Goal: Task Accomplishment & Management: Manage account settings

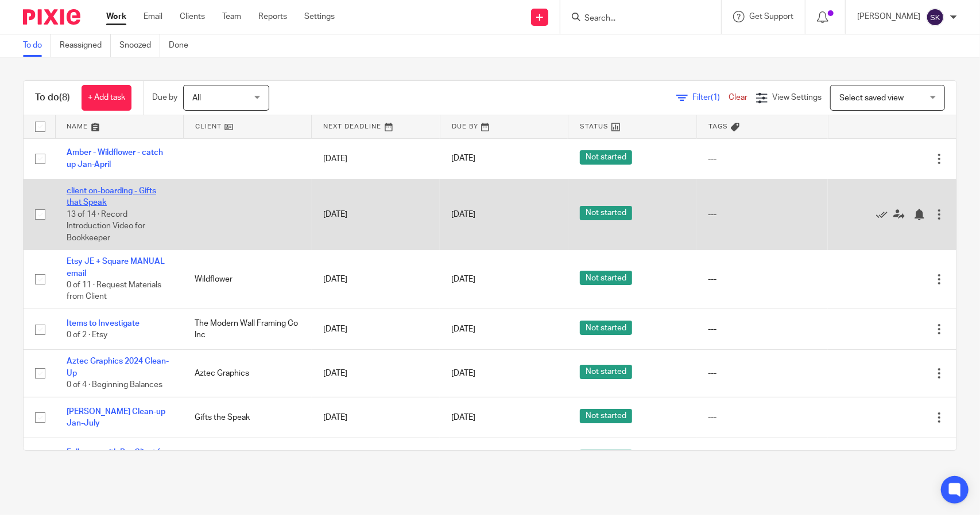
click at [92, 189] on link "client on-boarding - Gifts that Speak" at bounding box center [112, 197] width 90 height 20
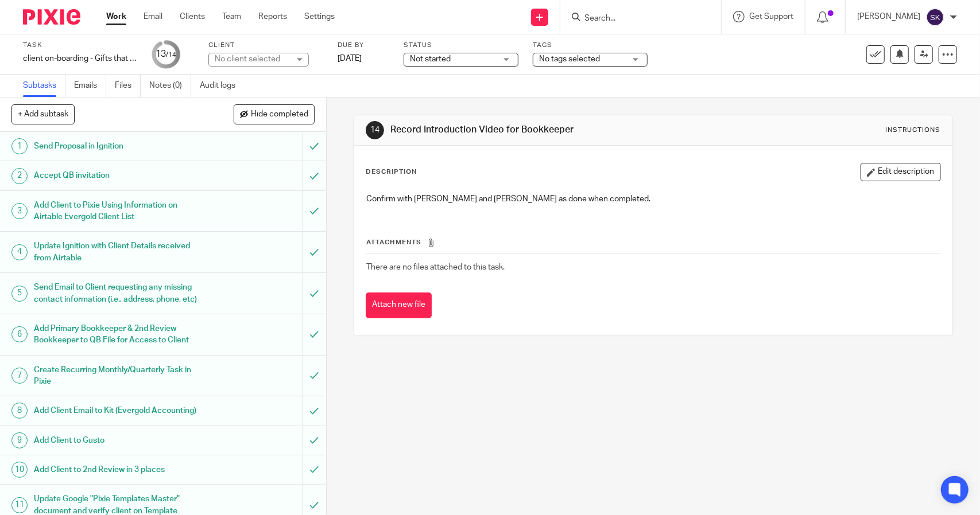
click at [111, 21] on link "Work" at bounding box center [116, 16] width 20 height 11
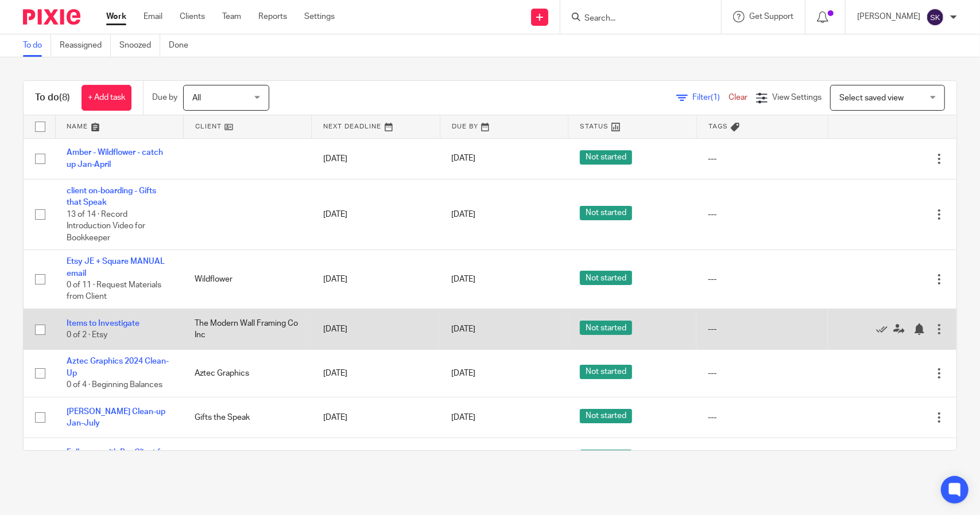
scroll to position [86, 0]
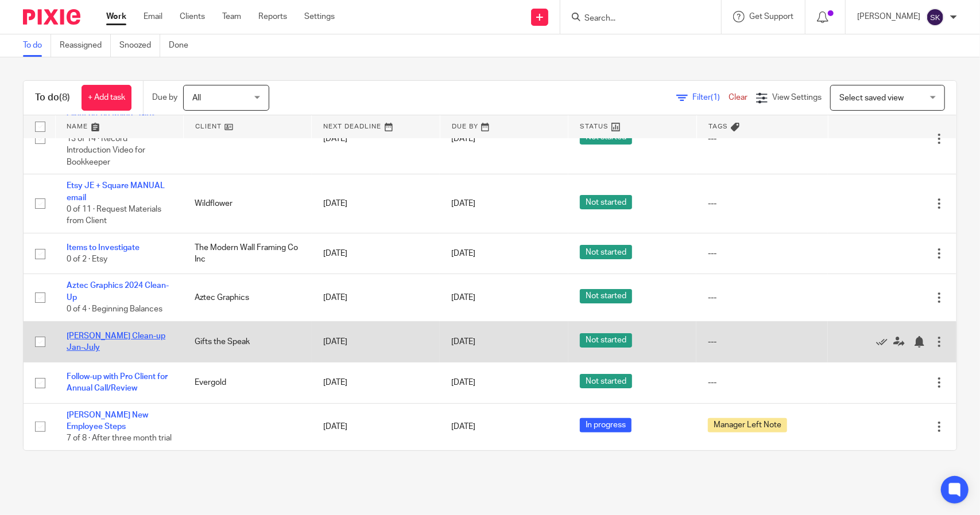
click at [97, 332] on link "[PERSON_NAME] Clean-up Jan-July" at bounding box center [116, 342] width 99 height 20
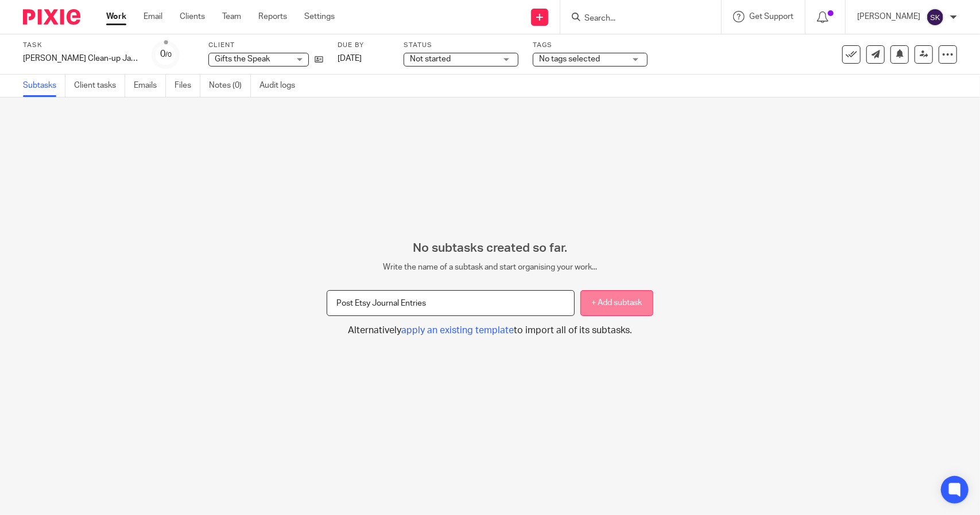
type input "Post Etsy Journal Entries"
click at [599, 298] on button "+ Add subtask" at bounding box center [616, 303] width 73 height 26
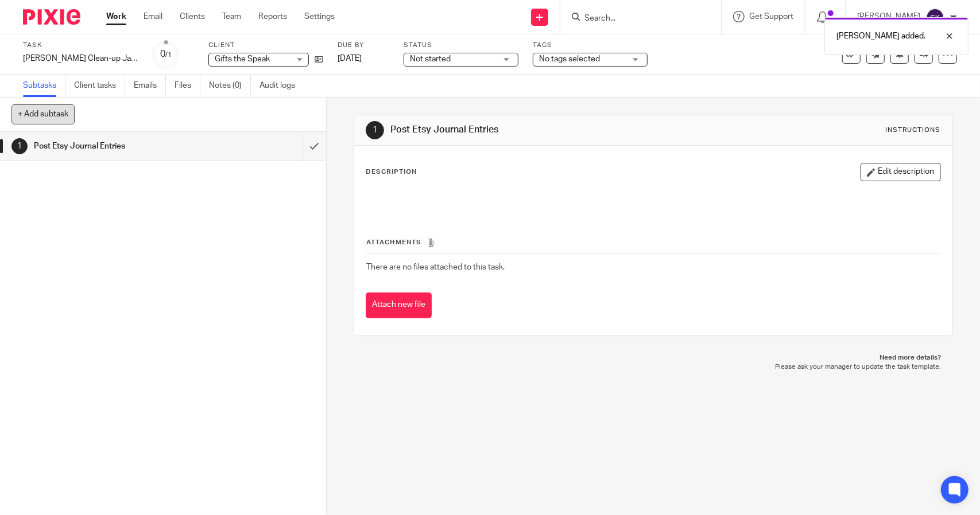
click at [60, 114] on button "+ Add subtask" at bounding box center [42, 114] width 63 height 20
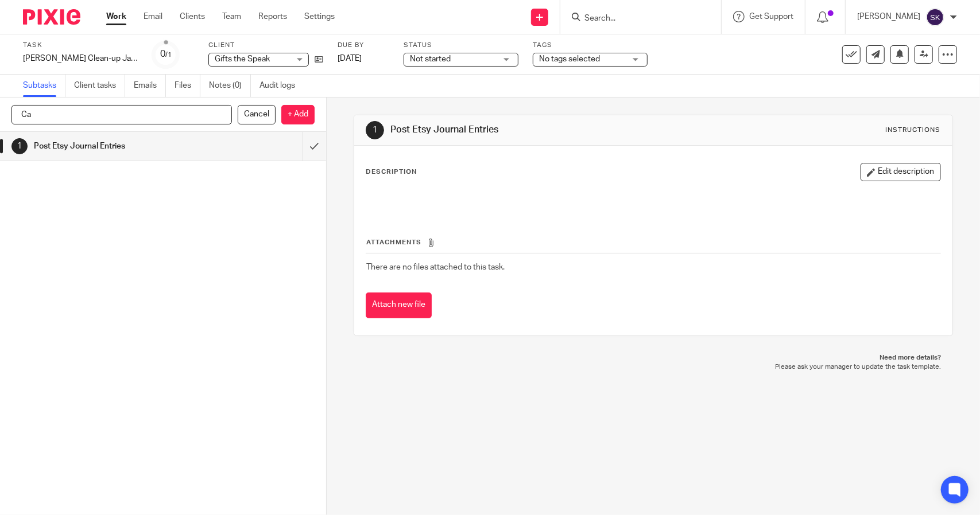
type input "C"
type input "R"
click at [289, 114] on p "+ Add" at bounding box center [297, 115] width 33 height 20
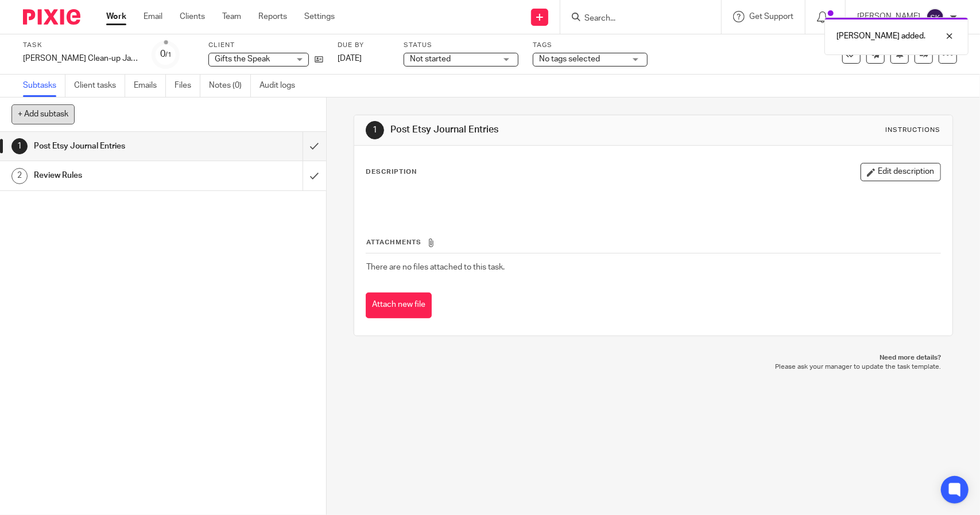
click at [60, 116] on button "+ Add subtask" at bounding box center [42, 114] width 63 height 20
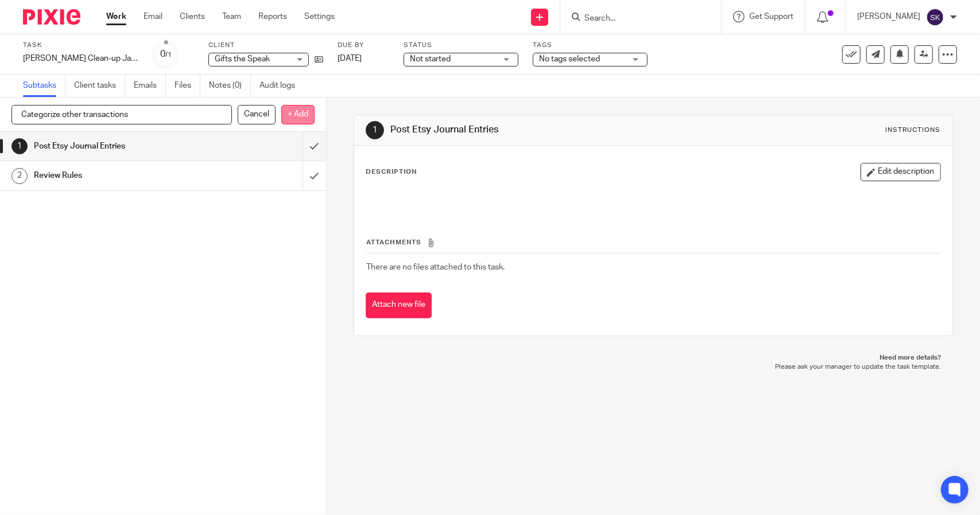
type input "Categorize other transactions"
click at [296, 120] on p "+ Add" at bounding box center [297, 115] width 33 height 20
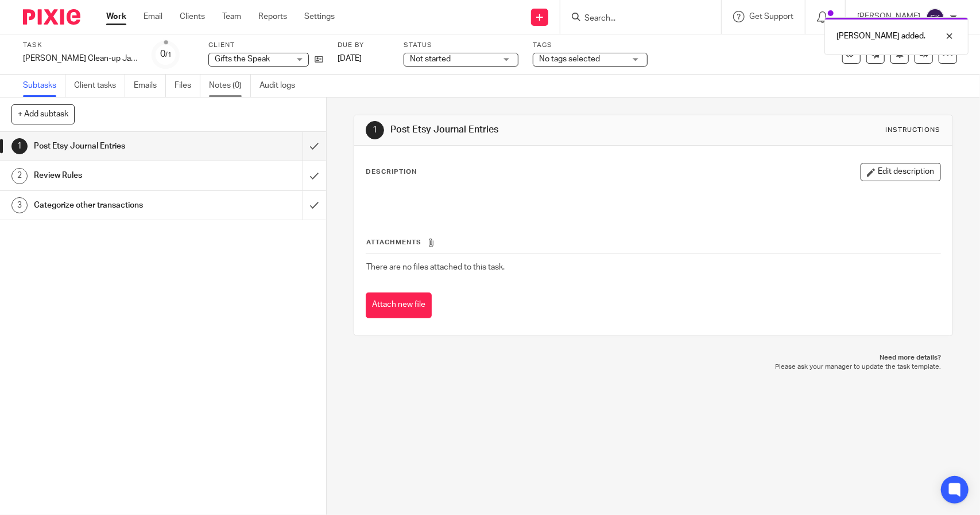
click at [228, 90] on link "Notes (0)" at bounding box center [230, 86] width 42 height 22
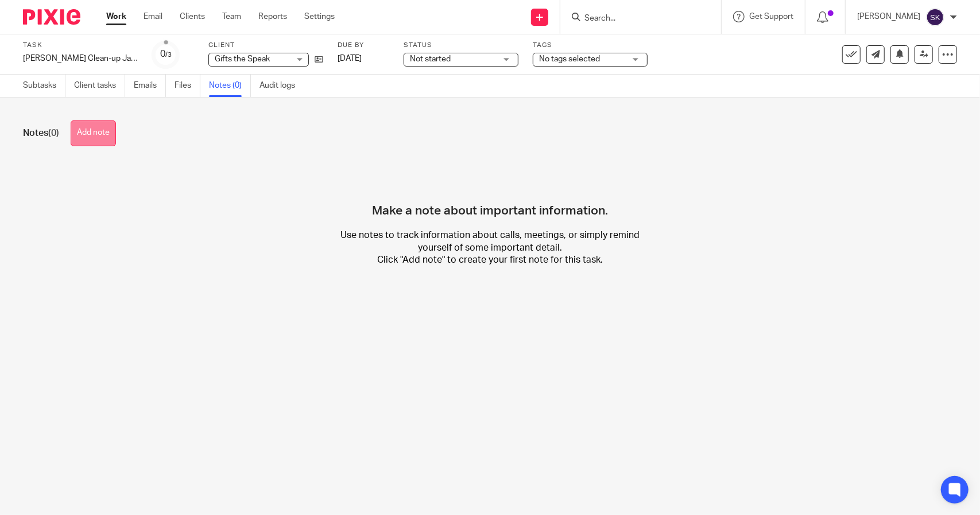
click at [102, 135] on button "Add note" at bounding box center [93, 134] width 45 height 26
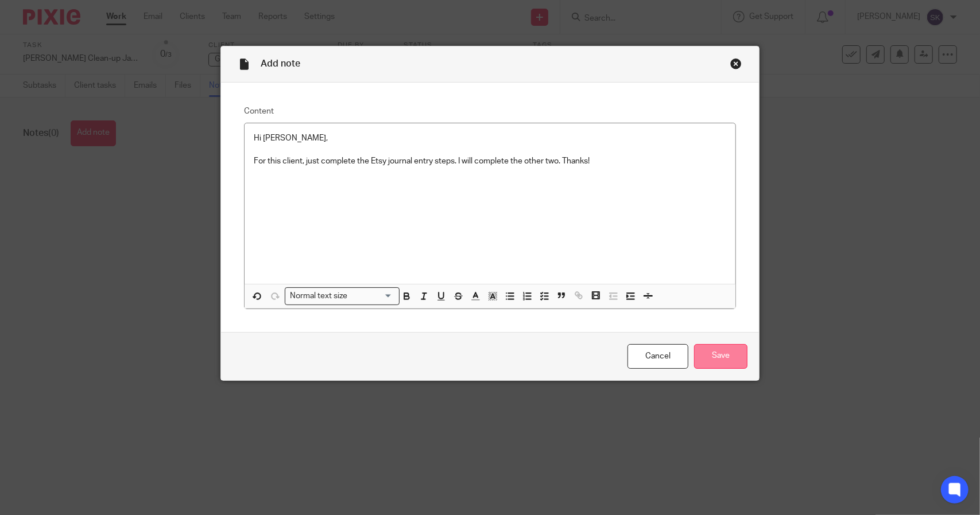
click at [717, 361] on input "Save" at bounding box center [720, 356] width 53 height 25
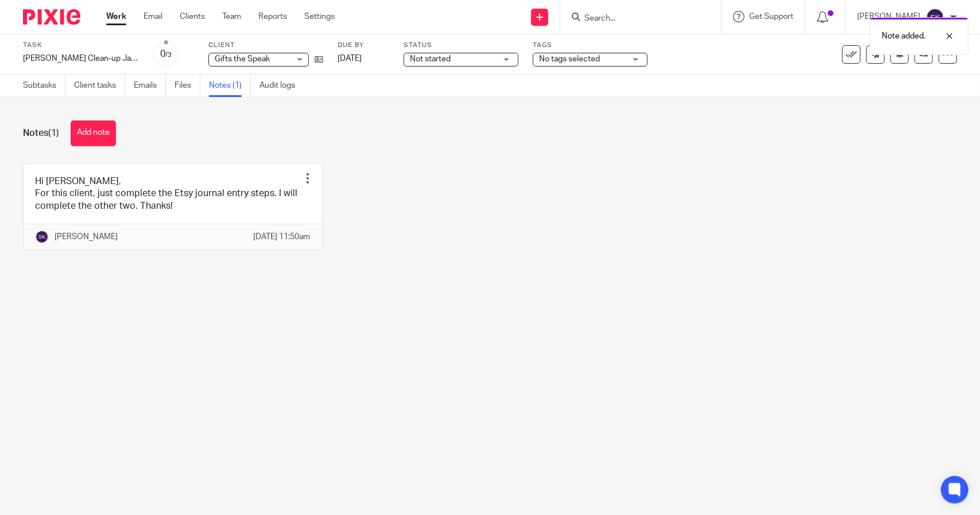
click at [563, 64] on span "No tags selected" at bounding box center [582, 59] width 86 height 12
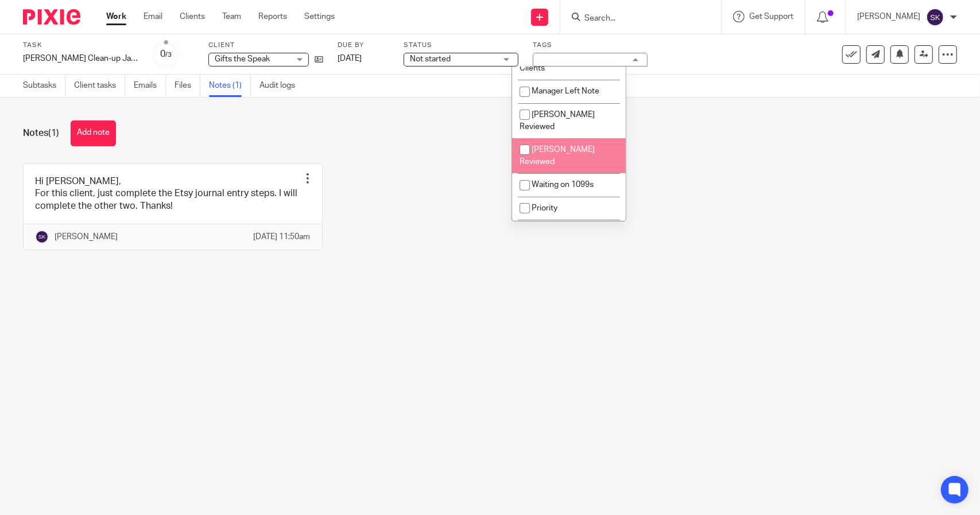
scroll to position [57, 0]
click at [523, 160] on input "checkbox" at bounding box center [525, 149] width 22 height 22
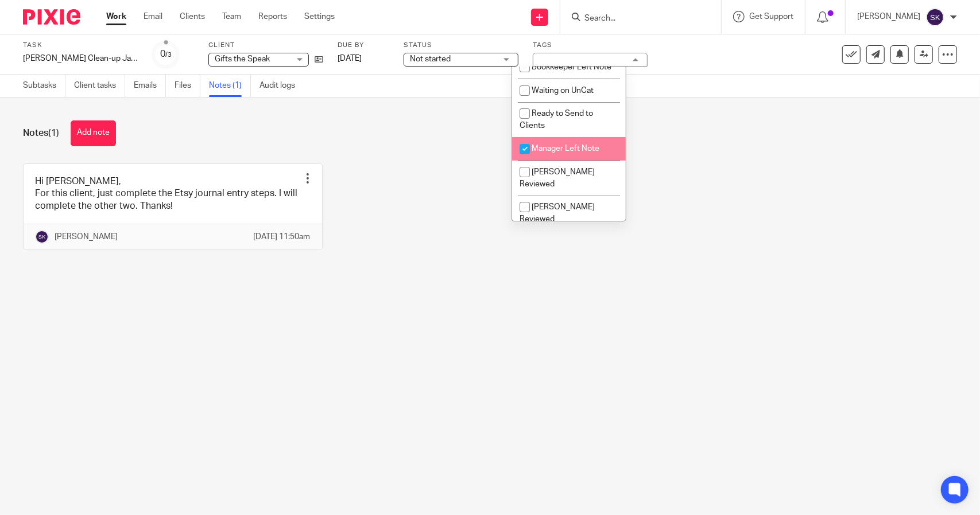
checkbox input "true"
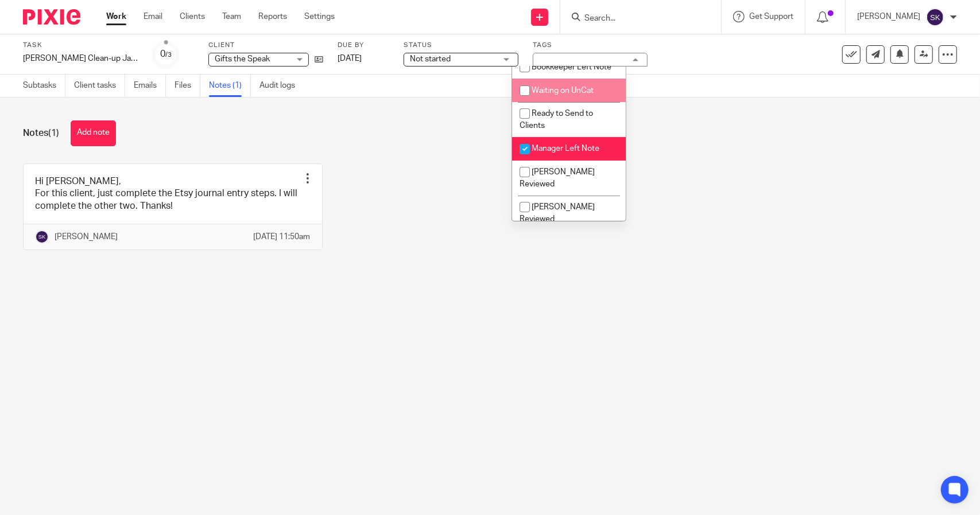
click at [717, 57] on div "Task Patrice Clean-up Jan-July Save Patrice Clean-up Jan-July 0 /3 Client Gifts…" at bounding box center [412, 55] width 778 height 28
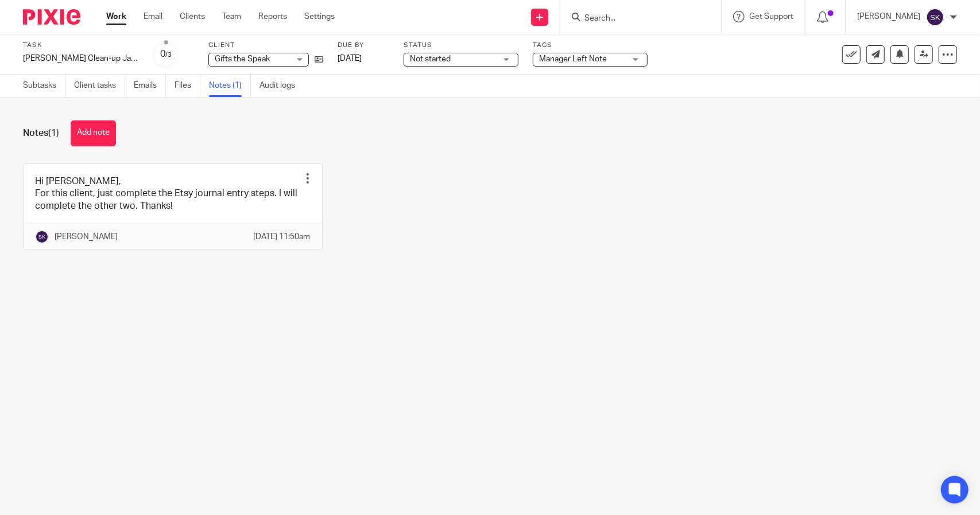
click at [487, 59] on div "Not started Not started" at bounding box center [461, 60] width 115 height 14
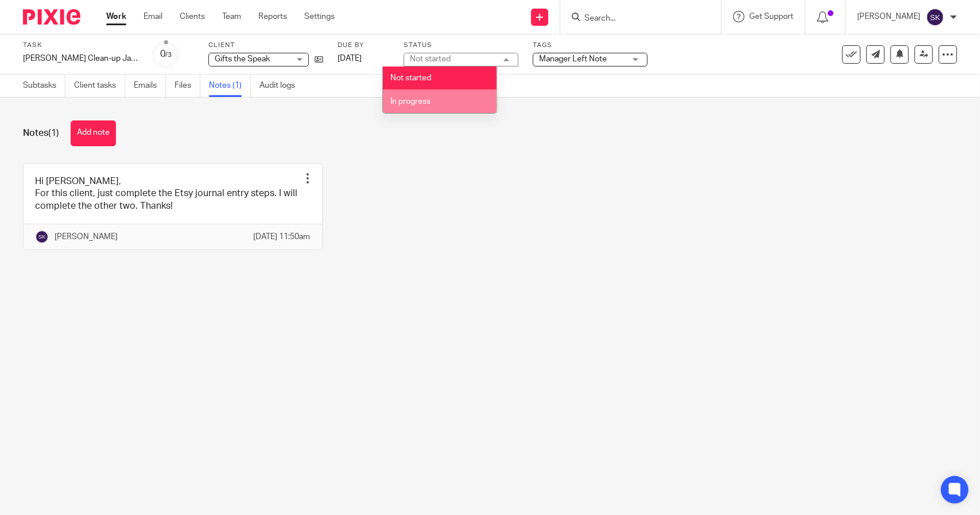
click at [456, 100] on li "In progress" at bounding box center [440, 102] width 114 height 24
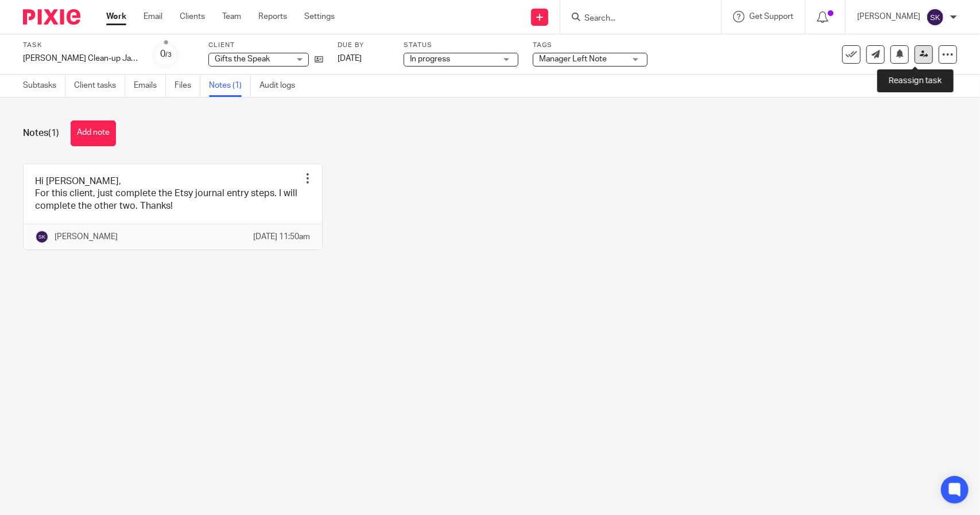
click at [920, 55] on icon at bounding box center [924, 54] width 9 height 9
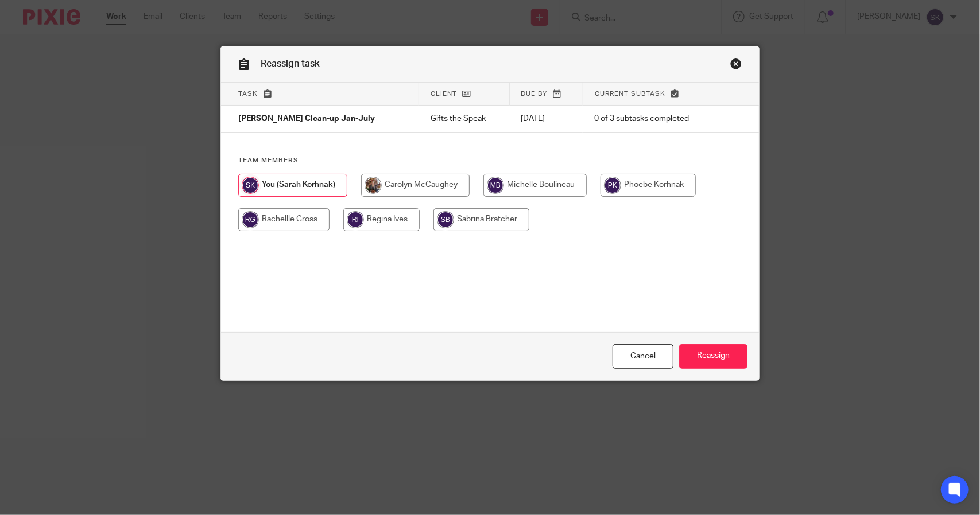
click at [289, 220] on input "radio" at bounding box center [283, 219] width 91 height 23
radio input "true"
click at [715, 358] on input "Reassign" at bounding box center [713, 356] width 68 height 25
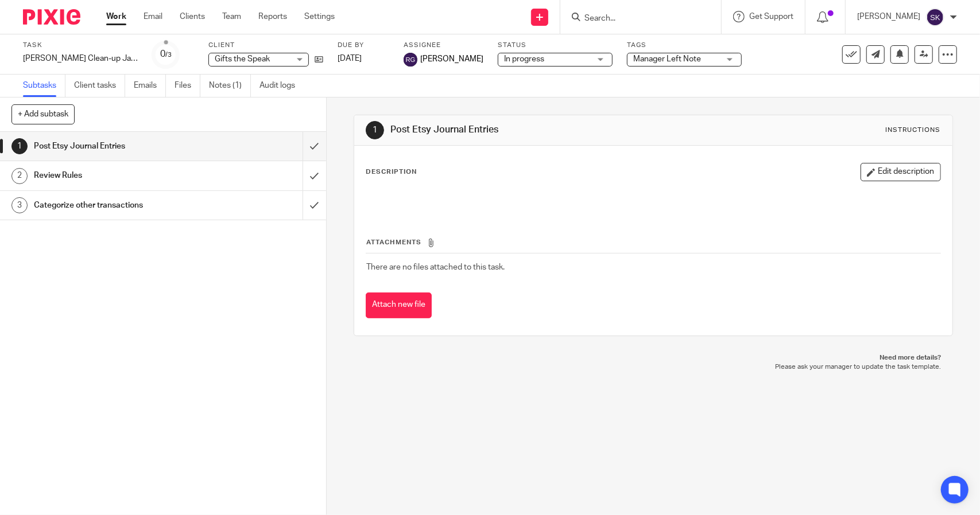
click at [110, 17] on link "Work" at bounding box center [116, 16] width 20 height 11
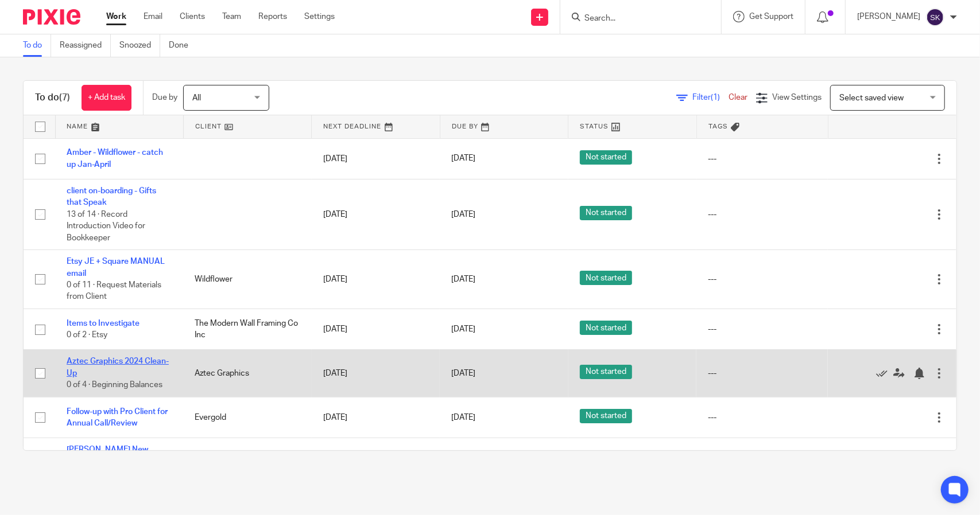
click at [90, 359] on link "Aztec Graphics 2024 Clean-Up" at bounding box center [118, 368] width 102 height 20
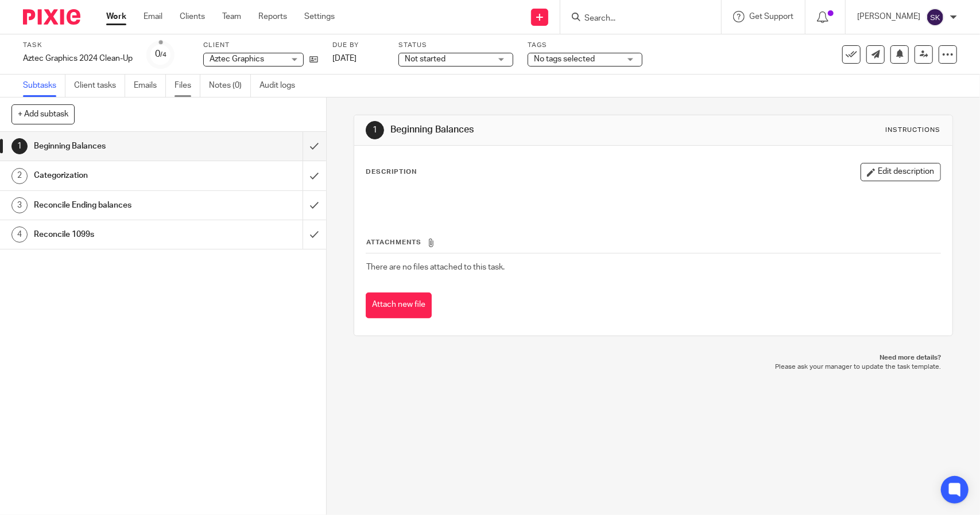
click at [188, 87] on link "Files" at bounding box center [187, 86] width 26 height 22
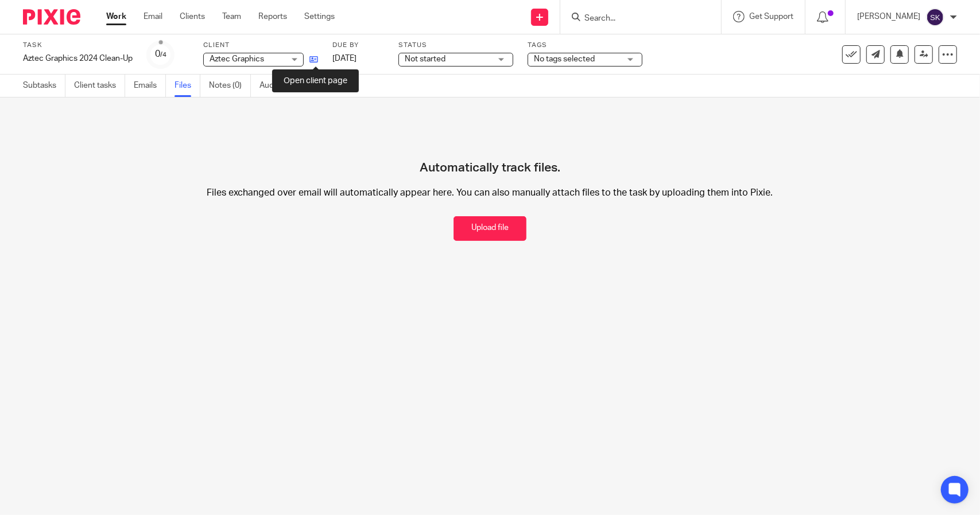
click at [316, 62] on icon at bounding box center [313, 59] width 9 height 9
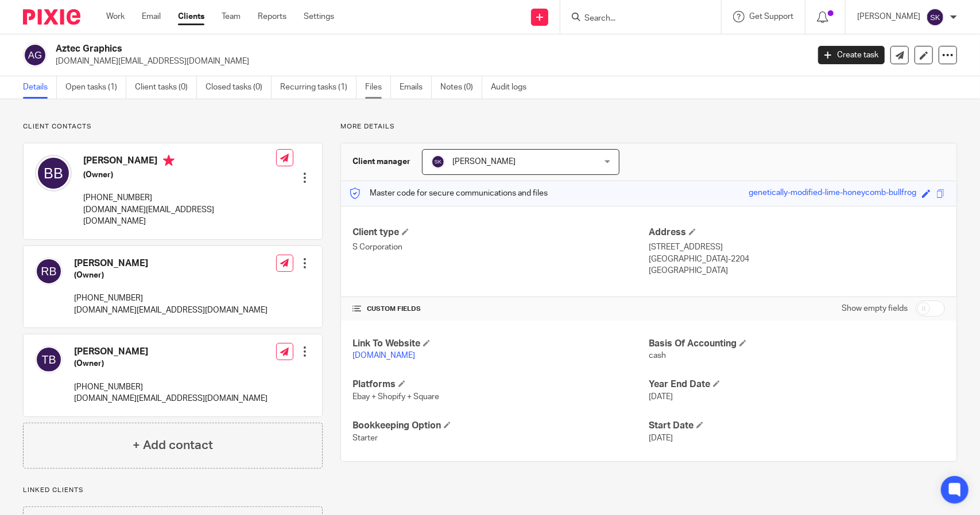
click at [370, 88] on link "Files" at bounding box center [378, 87] width 26 height 22
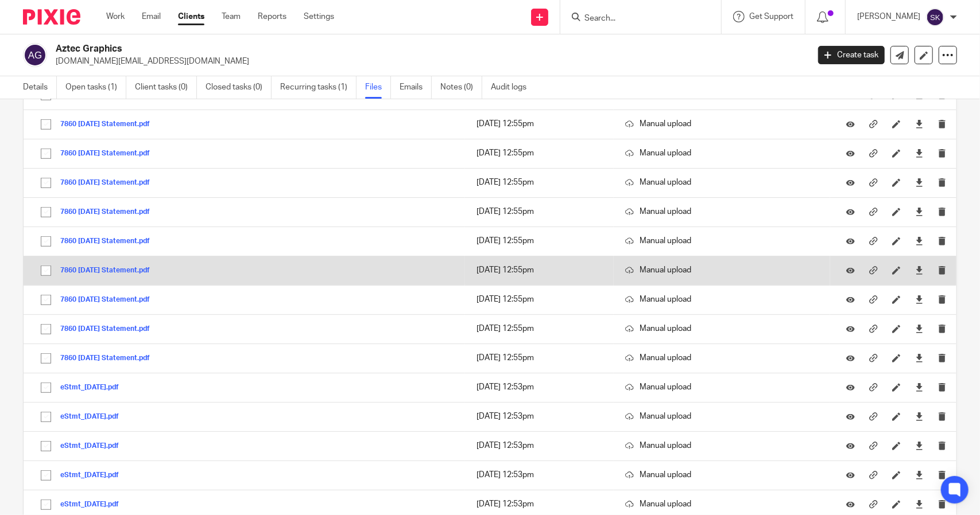
scroll to position [567, 0]
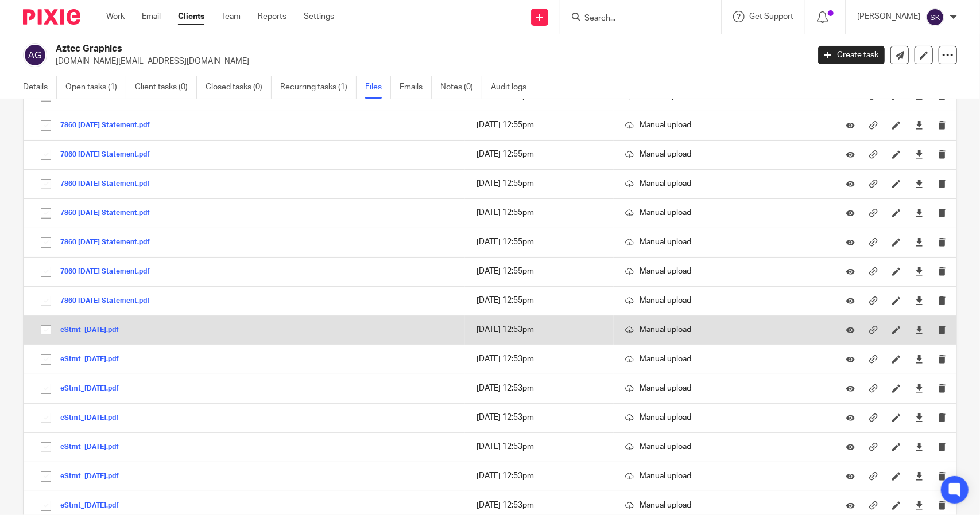
click at [100, 327] on button "eStmt_[DATE].pdf" at bounding box center [93, 331] width 67 height 8
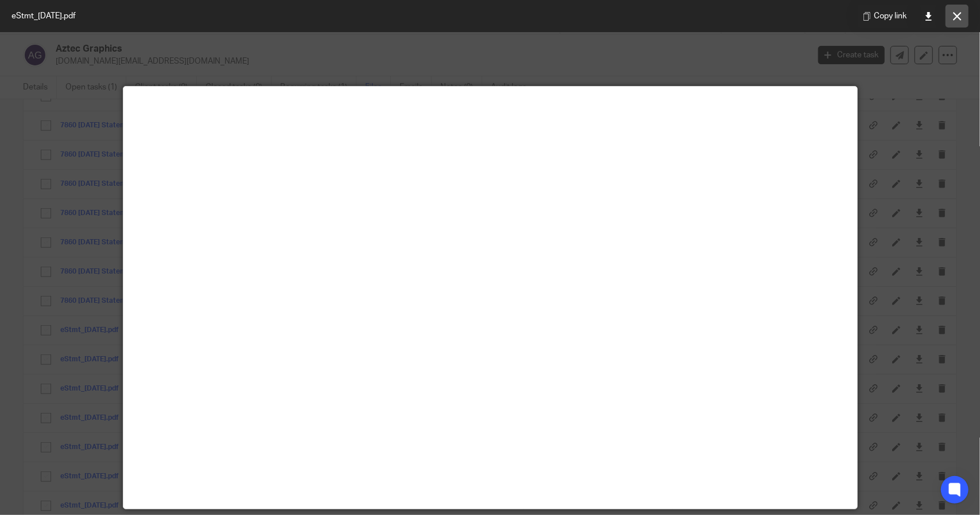
click at [953, 18] on icon at bounding box center [957, 16] width 9 height 9
